Goal: Task Accomplishment & Management: Manage account settings

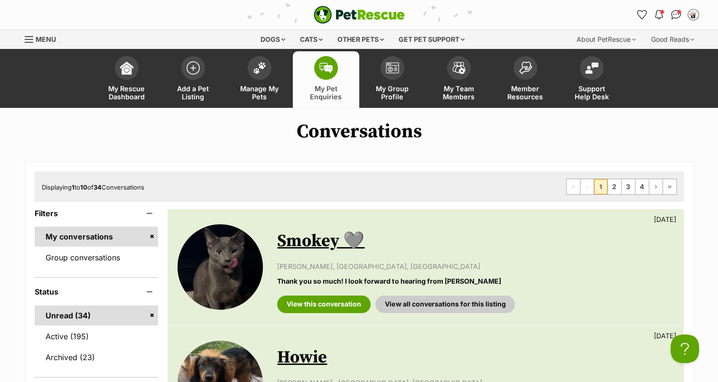
click at [322, 63] on img at bounding box center [326, 68] width 13 height 10
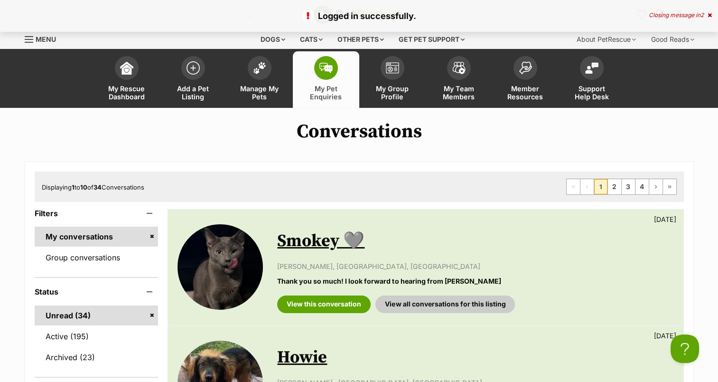
click at [708, 16] on icon at bounding box center [710, 15] width 4 height 6
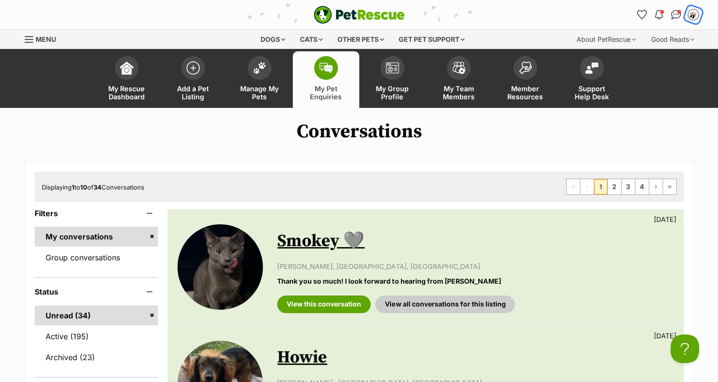
click at [694, 17] on img "My account" at bounding box center [693, 15] width 12 height 12
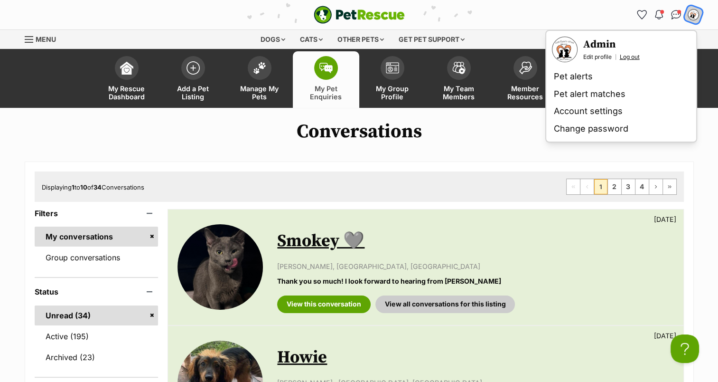
click at [629, 57] on link "Log out" at bounding box center [630, 57] width 20 height 8
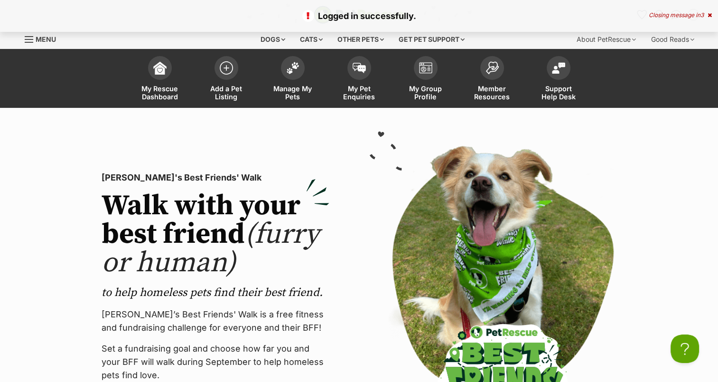
click at [712, 17] on icon at bounding box center [710, 15] width 4 height 6
